Goal: Book appointment/travel/reservation

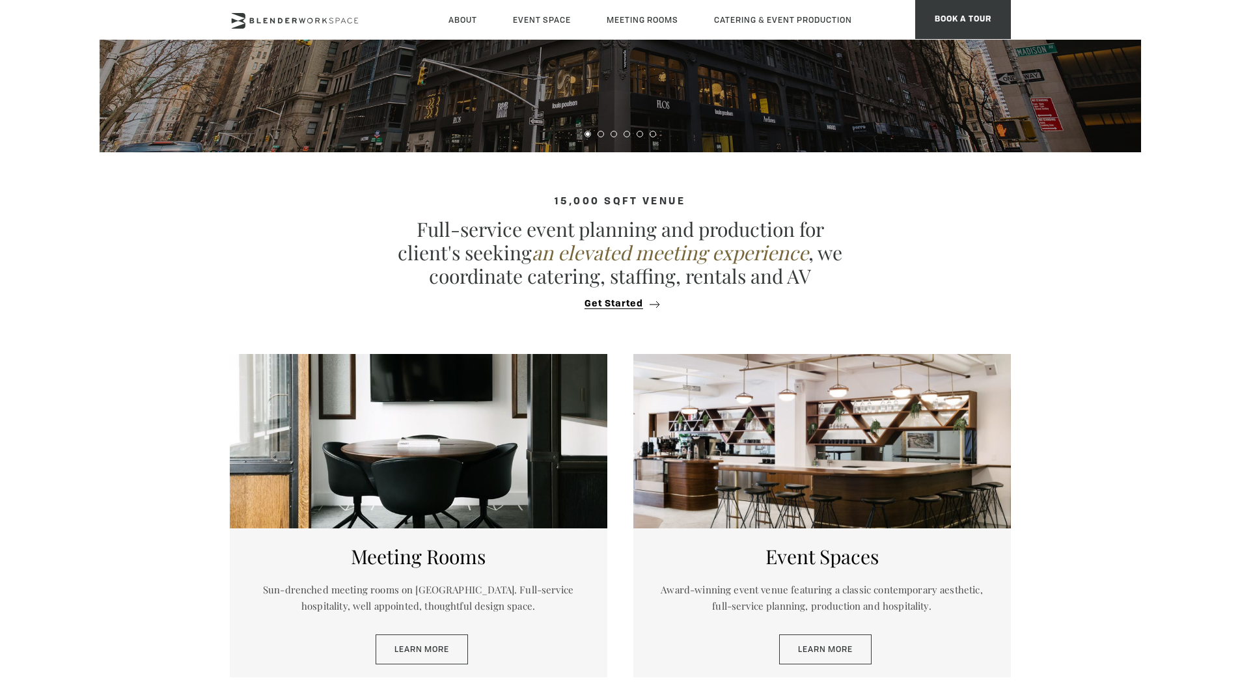
scroll to position [116, 0]
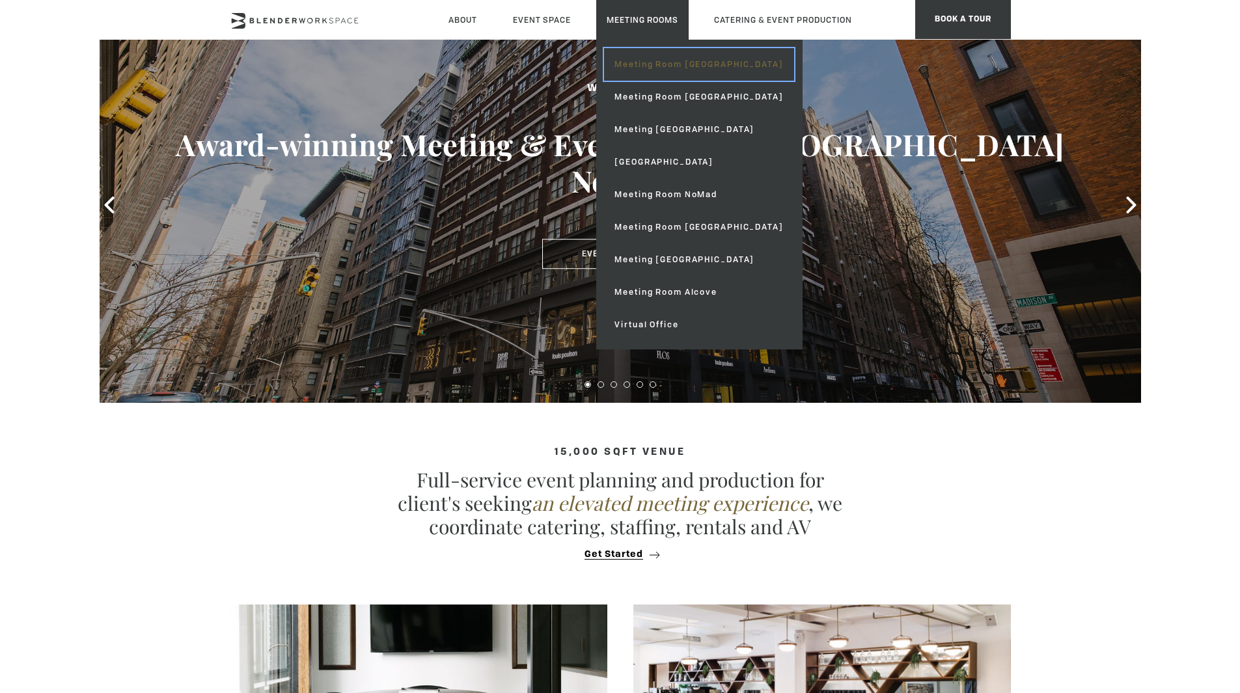
click at [646, 64] on link "Meeting Room [GEOGRAPHIC_DATA]" at bounding box center [698, 64] width 189 height 33
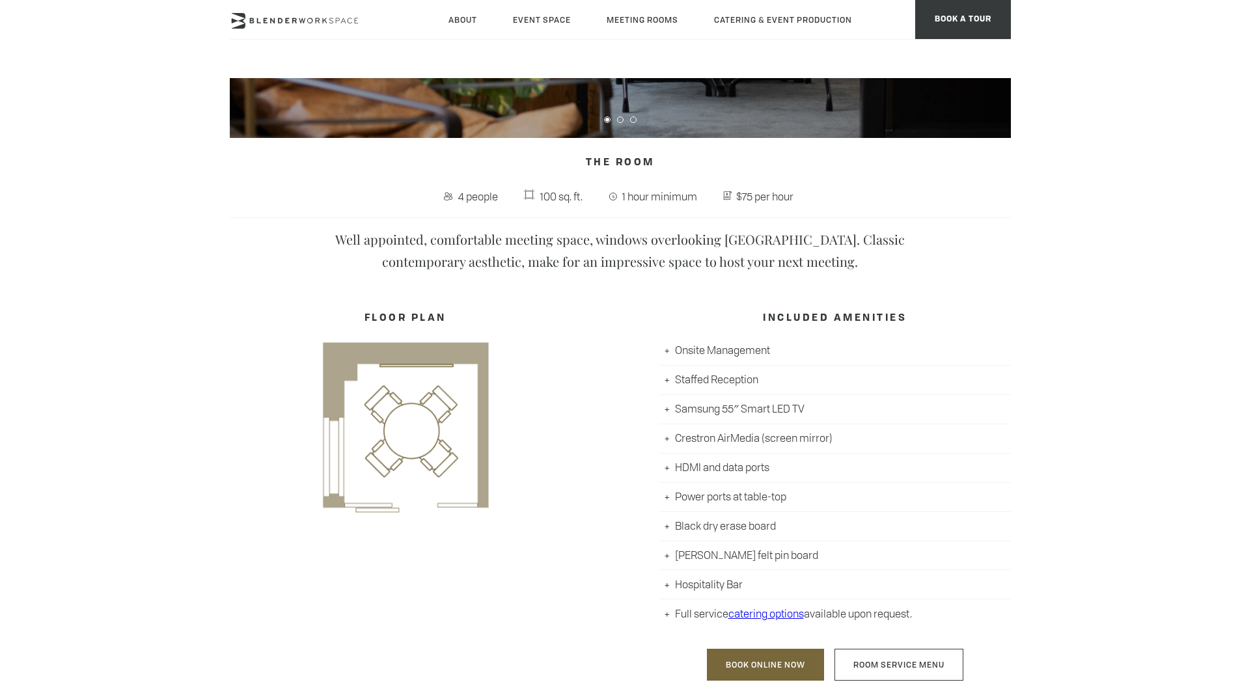
scroll to position [649, 0]
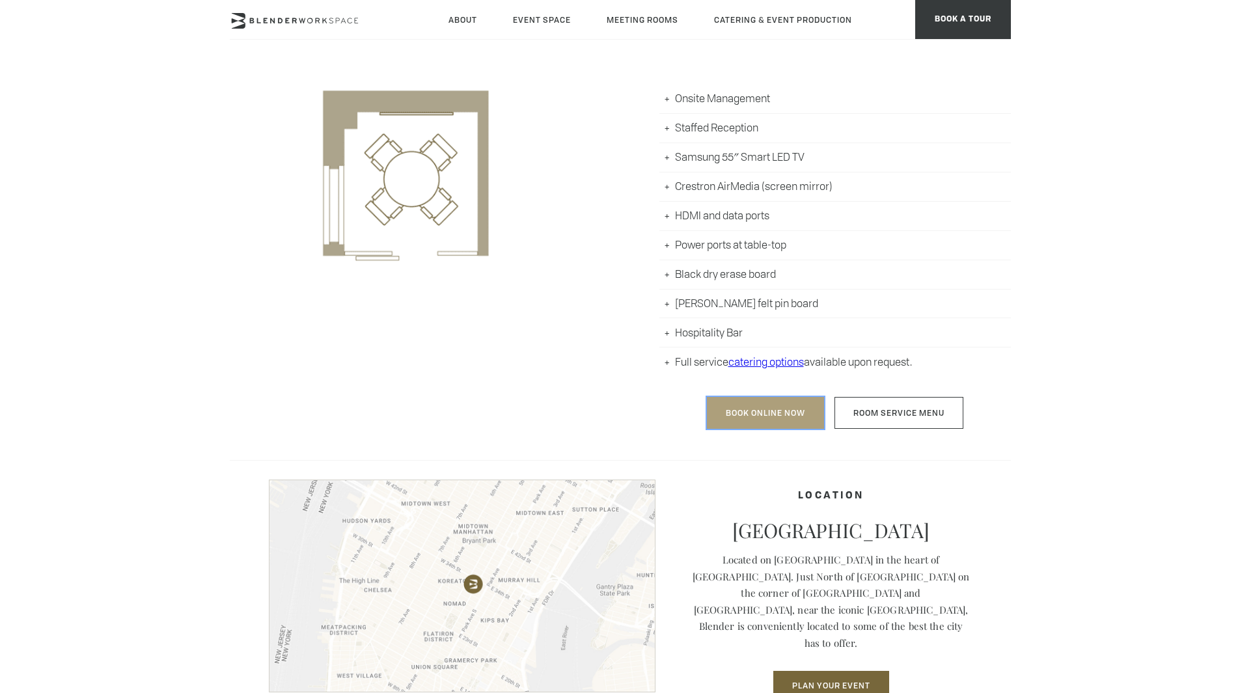
click at [758, 405] on link "Book Online Now" at bounding box center [765, 413] width 117 height 32
